Goal: Register for event/course

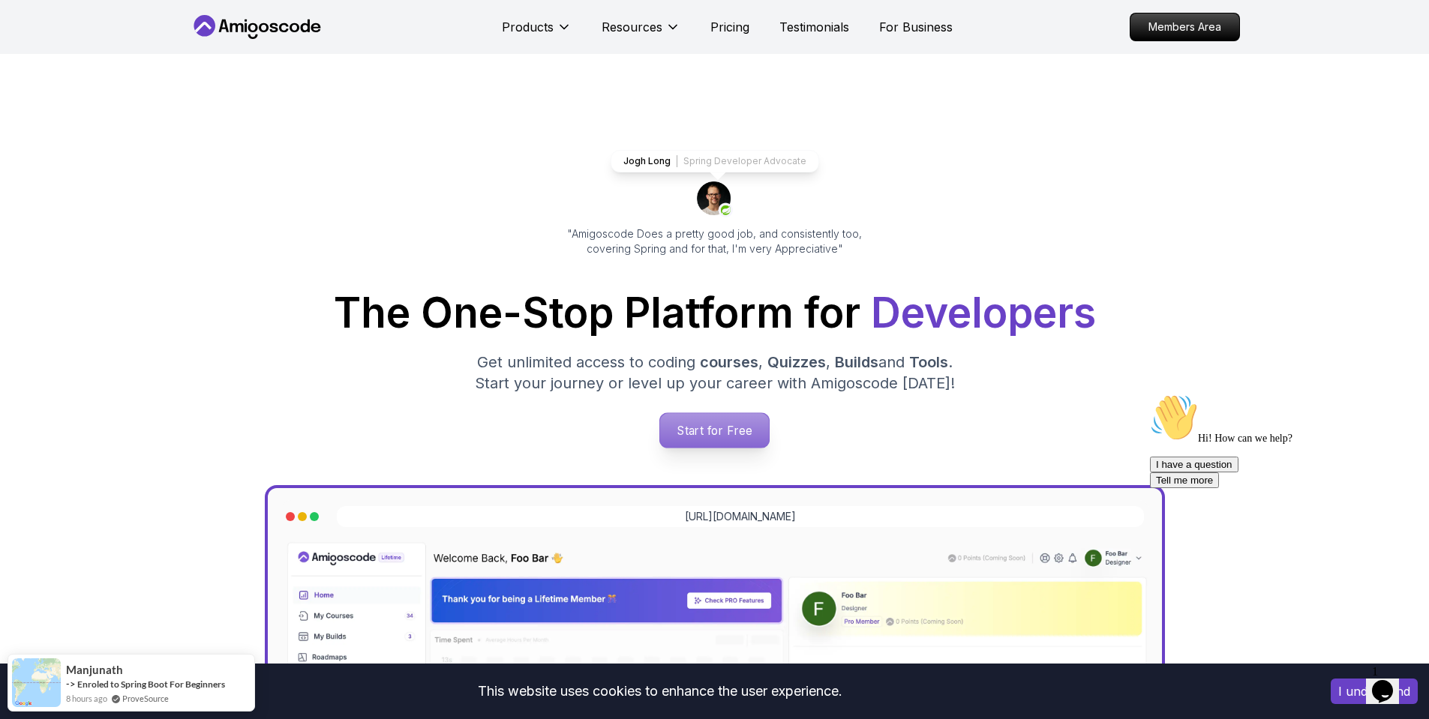
click at [730, 427] on p "Start for Free" at bounding box center [714, 430] width 109 height 34
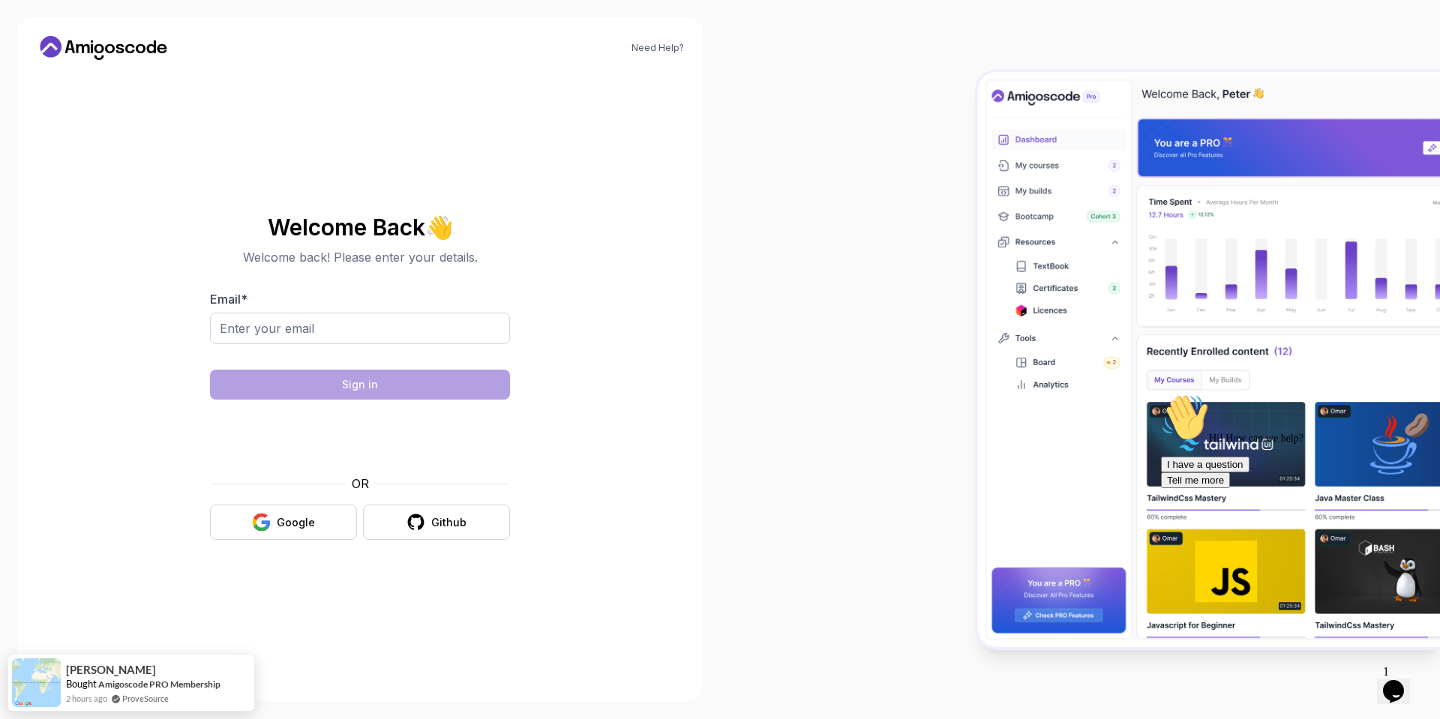
click at [943, 231] on body "Need Help? Welcome Back 👋 Welcome back! Please enter your details. Email * Sign…" at bounding box center [720, 359] width 1440 height 719
click at [355, 320] on input "Email *" at bounding box center [360, 328] width 300 height 31
click at [398, 522] on button "Github" at bounding box center [436, 522] width 147 height 35
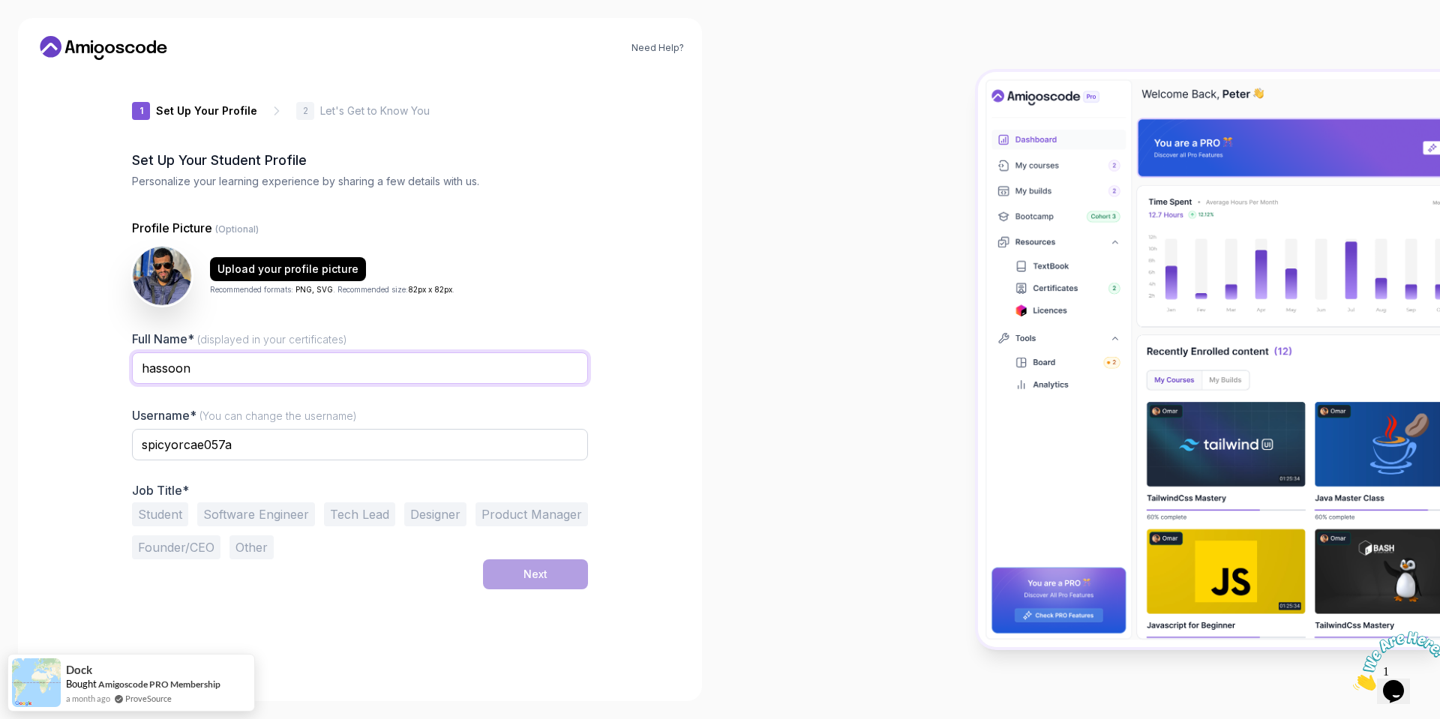
click at [286, 362] on input "hassoon" at bounding box center [360, 367] width 456 height 31
click at [293, 452] on input "spicyorcae057a" at bounding box center [360, 444] width 456 height 31
type input "hassoon"
click at [526, 643] on div "1 Set Up Your Profile 1 Set Up Your Profile 2 Let's Get to Know You Set Up Your…" at bounding box center [360, 377] width 456 height 611
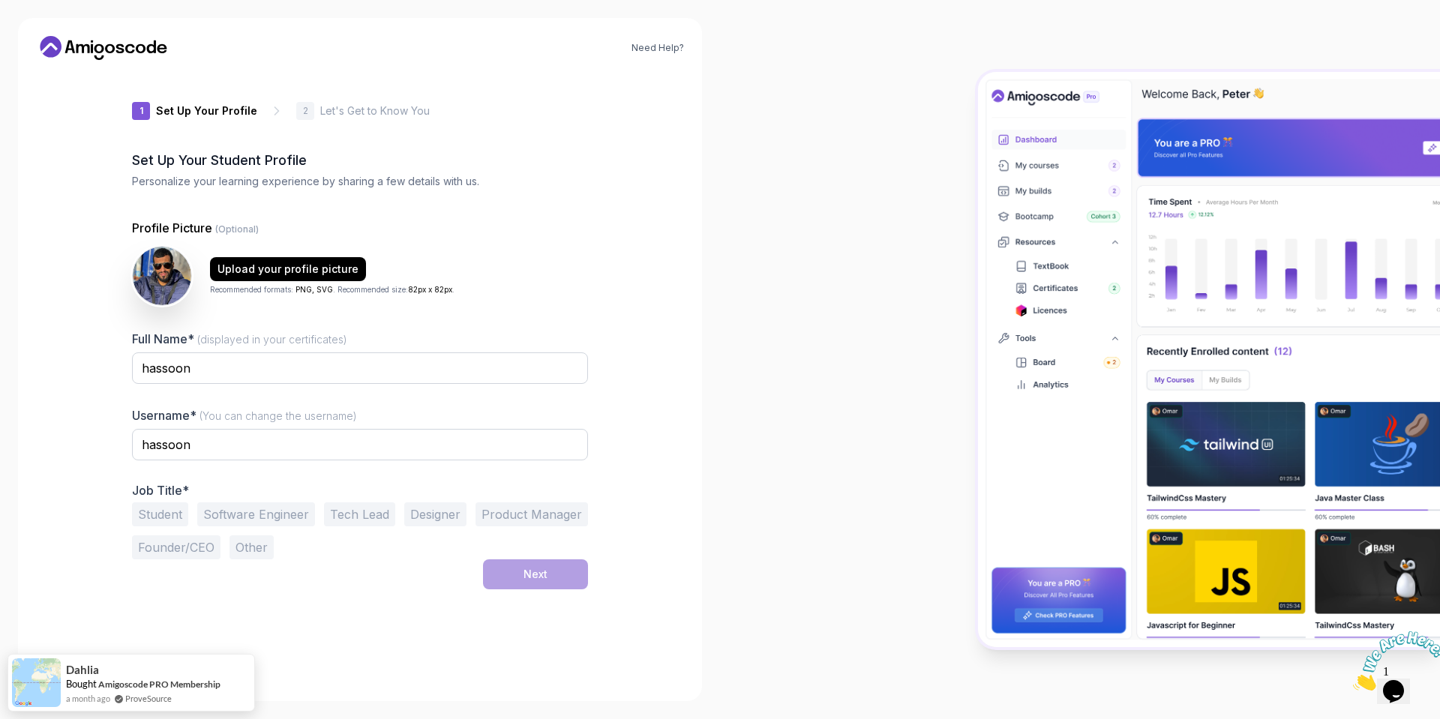
click at [269, 507] on button "Software Engineer" at bounding box center [256, 514] width 118 height 24
click at [557, 574] on button "Next" at bounding box center [535, 574] width 105 height 30
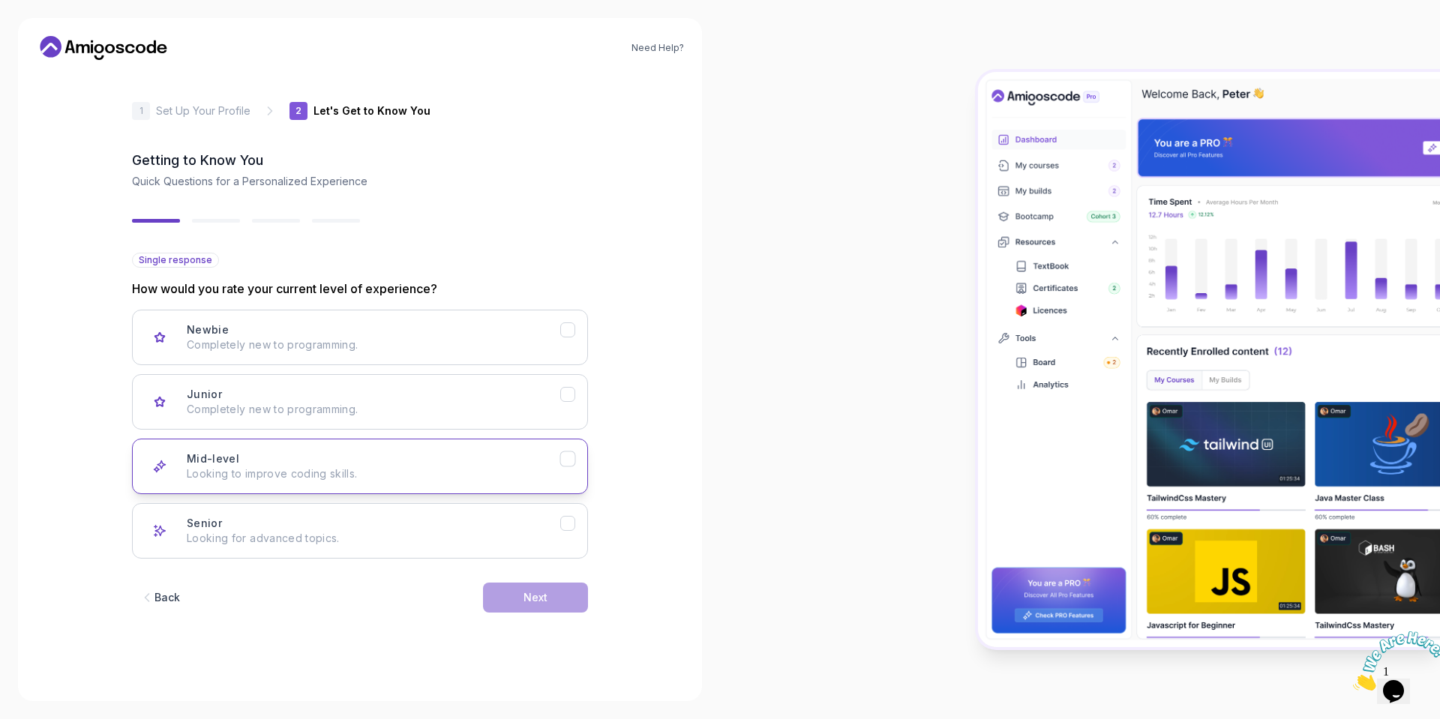
click at [538, 470] on p "Looking to improve coding skills." at bounding box center [373, 473] width 373 height 15
click at [522, 605] on button "Next" at bounding box center [535, 598] width 105 height 30
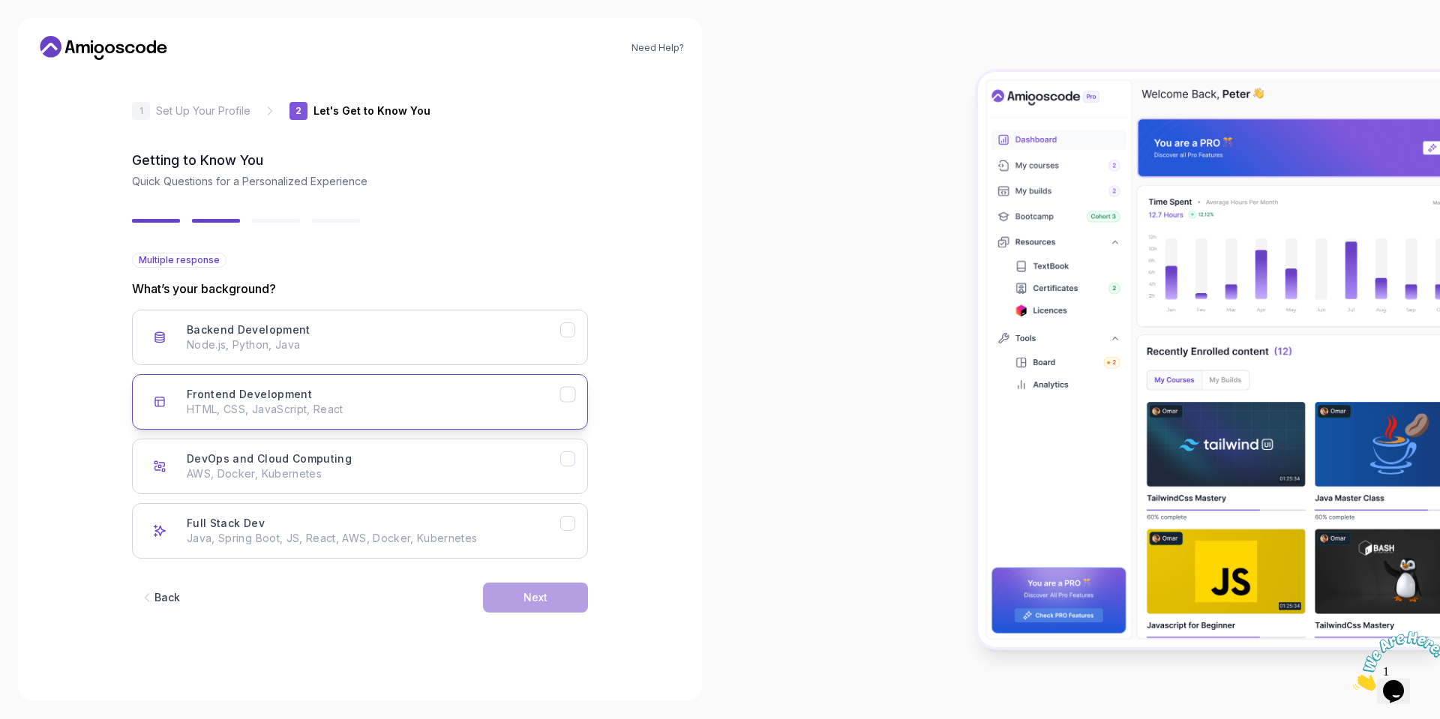
click at [327, 392] on div "Frontend Development HTML, CSS, JavaScript, React" at bounding box center [373, 402] width 373 height 30
click at [445, 337] on div "Backend Development Node.js, Python, Java" at bounding box center [373, 337] width 373 height 30
click at [423, 521] on div "Full Stack Dev Java, Spring Boot, JS, React, AWS, Docker, Kubernetes" at bounding box center [373, 531] width 373 height 30
click at [530, 595] on div "Next" at bounding box center [535, 597] width 24 height 15
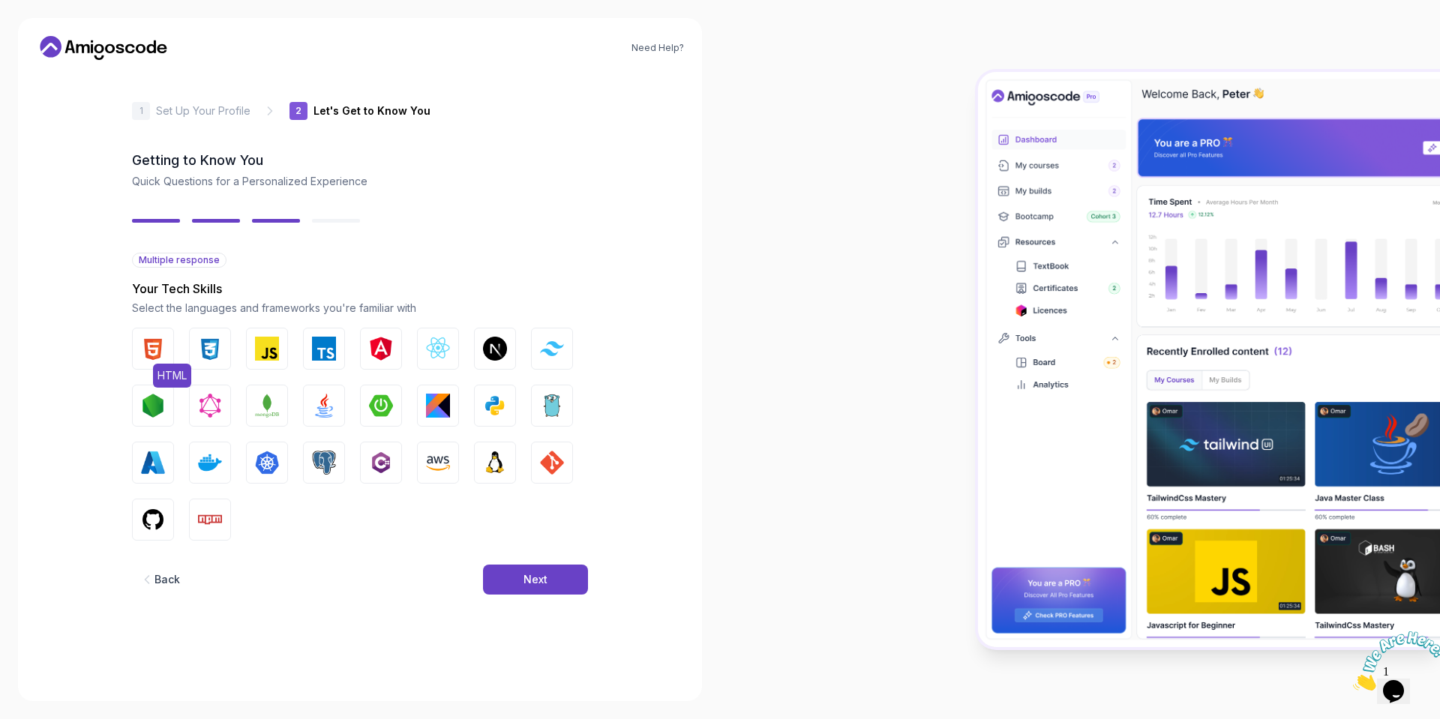
click at [153, 373] on span "HTML" at bounding box center [172, 376] width 38 height 24
click at [208, 361] on button "CSS" at bounding box center [210, 349] width 42 height 42
click at [266, 361] on button "JavaScript" at bounding box center [267, 349] width 42 height 42
click at [310, 361] on button "TypeScript" at bounding box center [324, 349] width 42 height 42
click at [356, 361] on div "HTML CSS JavaScript TypeScript Angular React.js Next.js Tailwind CSS Node.js Gr…" at bounding box center [360, 434] width 456 height 213
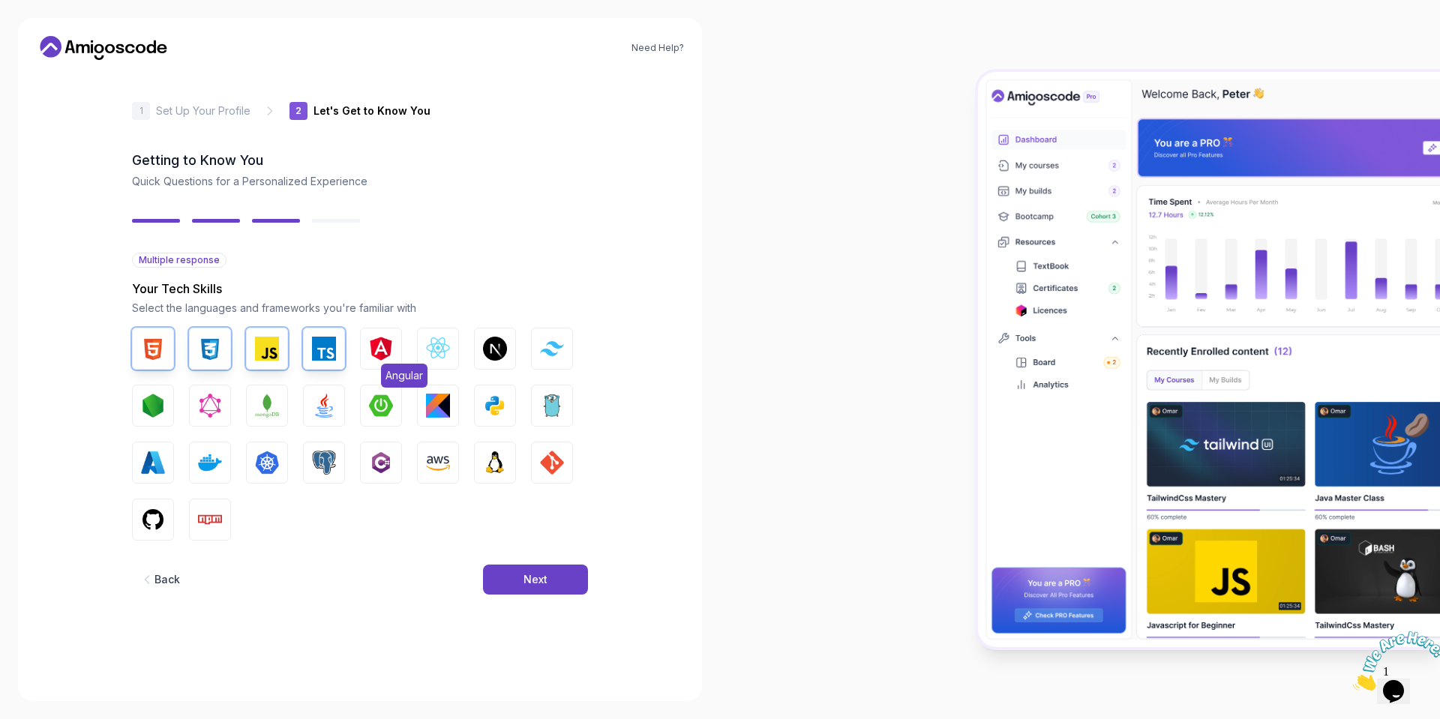
click at [371, 361] on button "Angular" at bounding box center [381, 349] width 42 height 42
click at [418, 361] on button "React.js" at bounding box center [438, 349] width 42 height 42
click at [439, 364] on span "React.js" at bounding box center [461, 376] width 47 height 24
click at [486, 472] on img "button" at bounding box center [495, 463] width 24 height 24
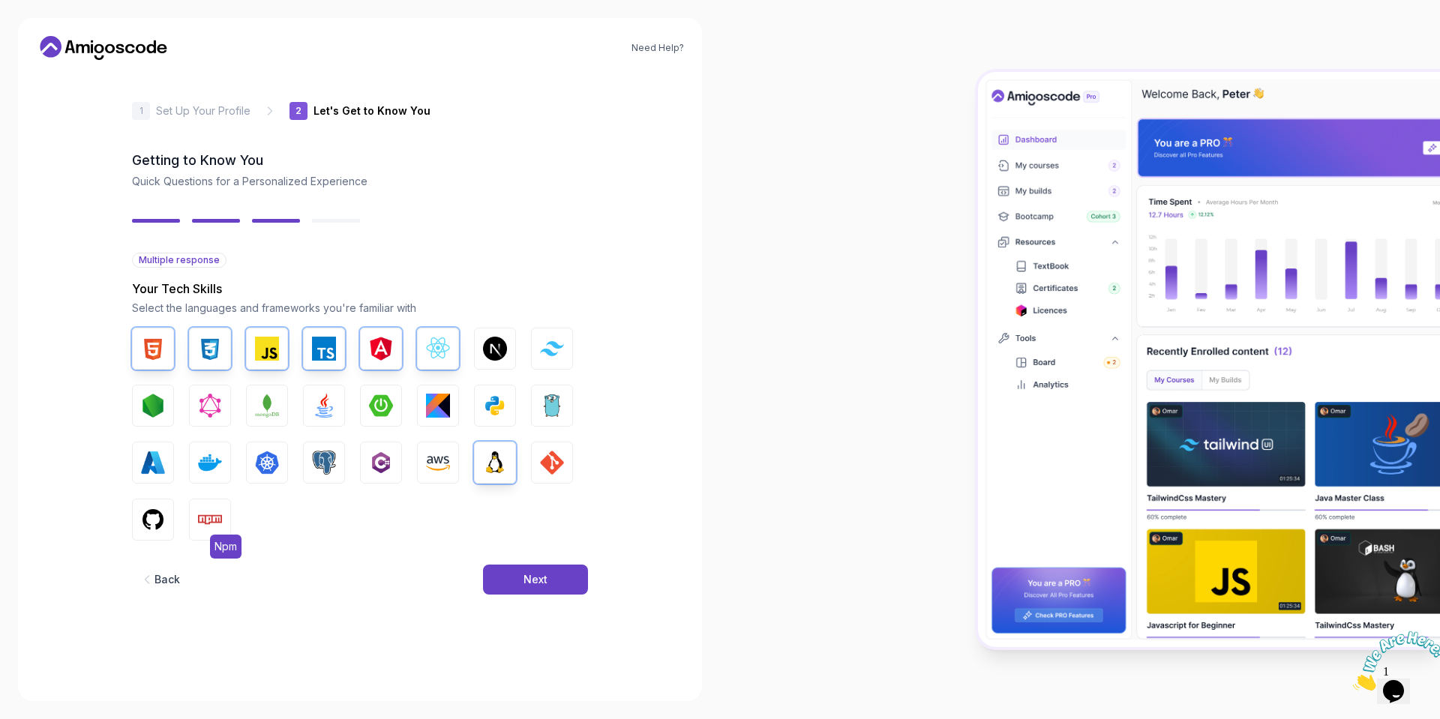
click at [196, 523] on button "Npm" at bounding box center [210, 520] width 42 height 42
click at [161, 523] on img "button" at bounding box center [153, 520] width 24 height 24
click at [338, 469] on button "PostgreSQL" at bounding box center [324, 463] width 42 height 42
click at [546, 469] on img "button" at bounding box center [552, 463] width 24 height 24
click at [327, 400] on img "button" at bounding box center [324, 406] width 24 height 24
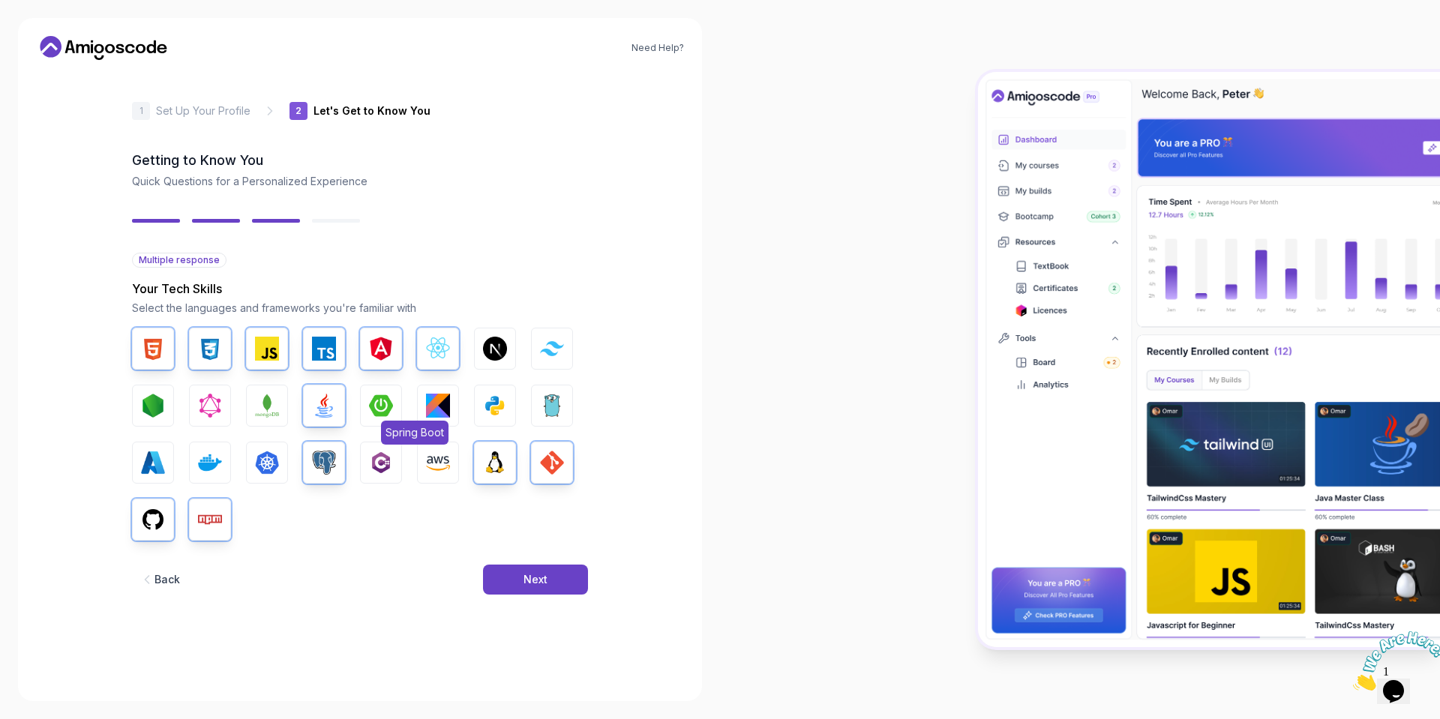
click at [377, 406] on img "button" at bounding box center [381, 406] width 24 height 24
click at [162, 403] on img "button" at bounding box center [153, 406] width 24 height 24
click at [262, 413] on img "button" at bounding box center [267, 406] width 24 height 24
click at [543, 588] on button "Next" at bounding box center [535, 580] width 105 height 30
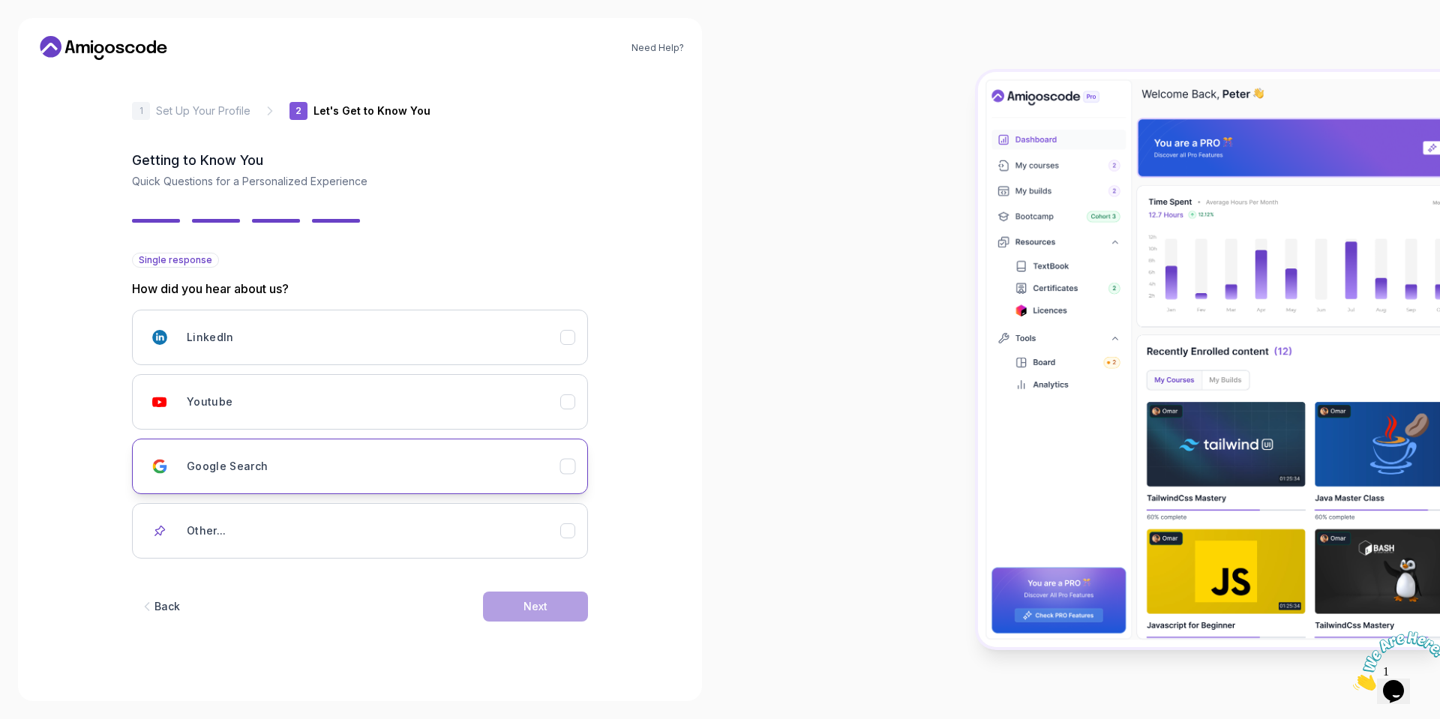
click at [340, 487] on button "Google Search" at bounding box center [360, 466] width 456 height 55
click at [539, 617] on button "Next" at bounding box center [535, 607] width 105 height 30
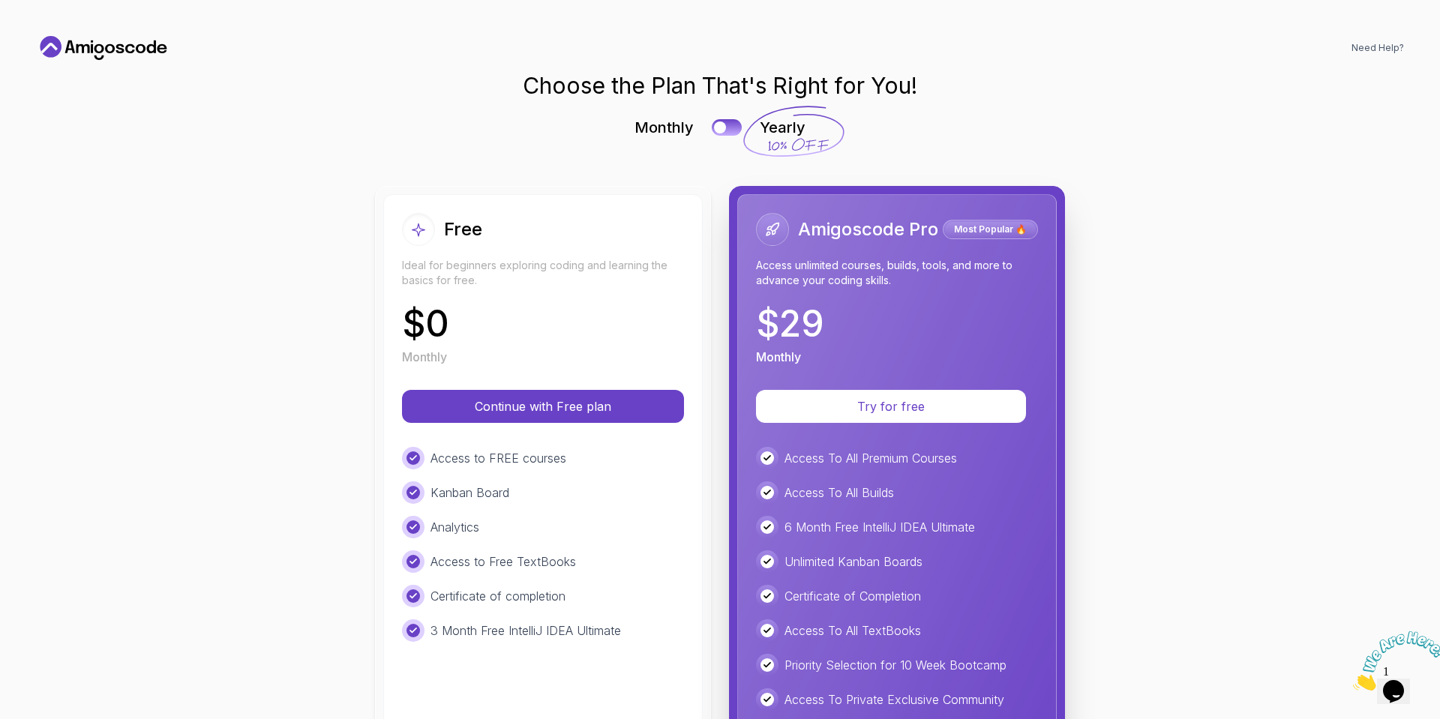
click at [553, 415] on button "Continue with Free plan" at bounding box center [543, 406] width 282 height 33
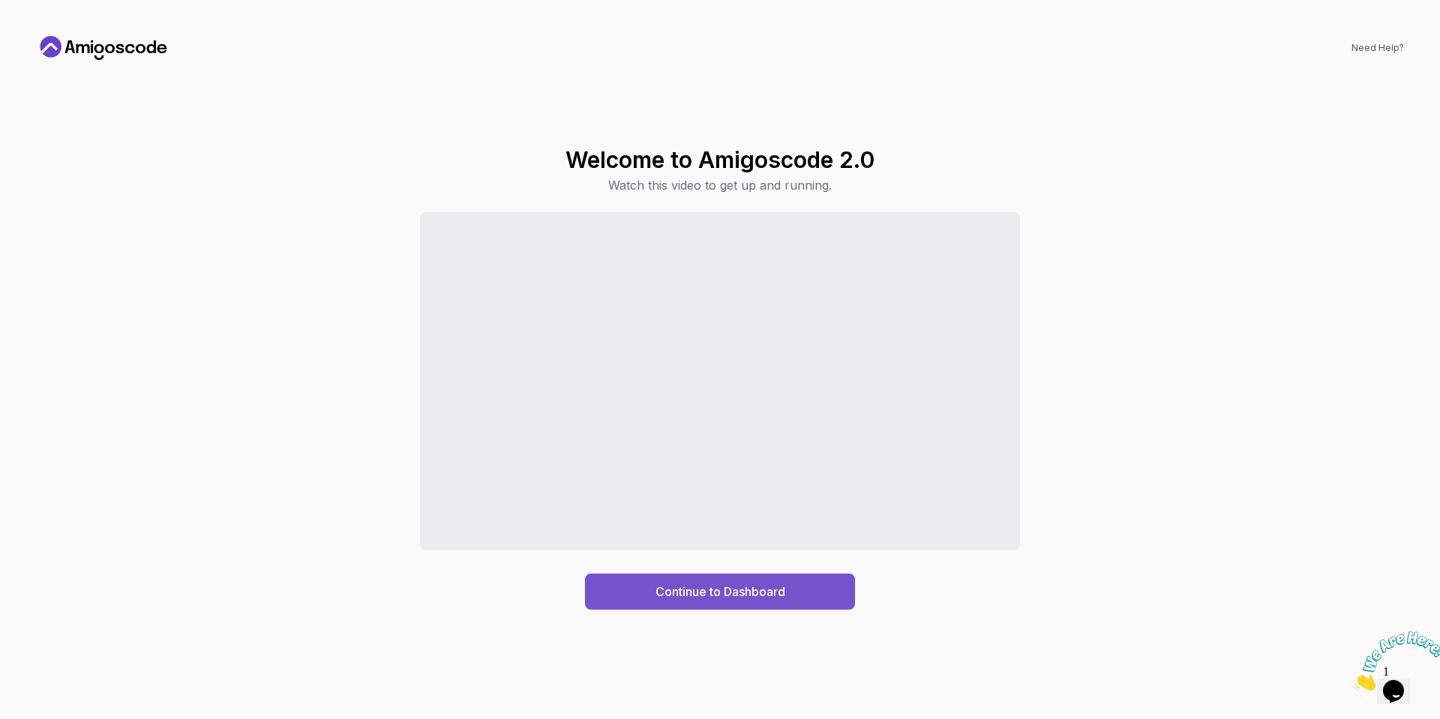
click at [728, 604] on button "Continue to Dashboard" at bounding box center [720, 592] width 270 height 36
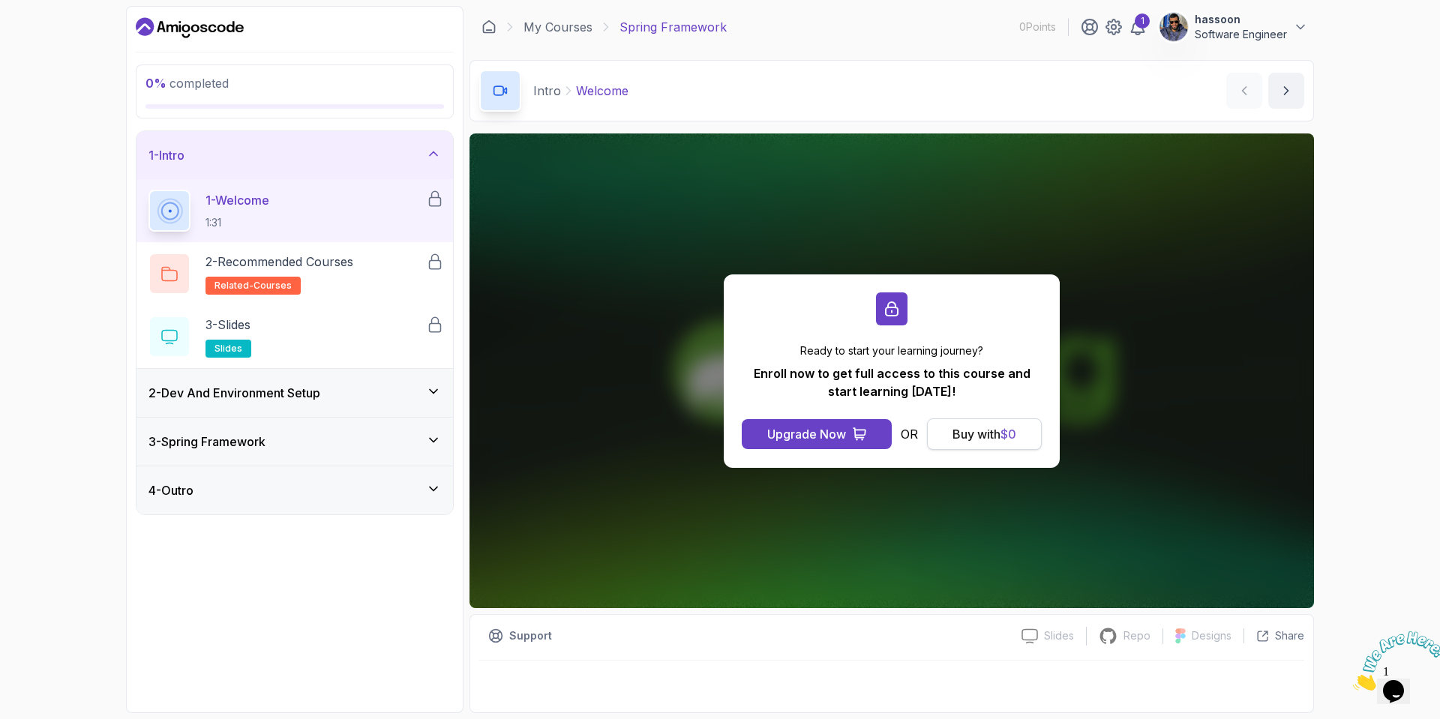
click at [976, 430] on div "Buy with $ 0" at bounding box center [984, 434] width 64 height 18
